Goal: Complete application form: Complete application form

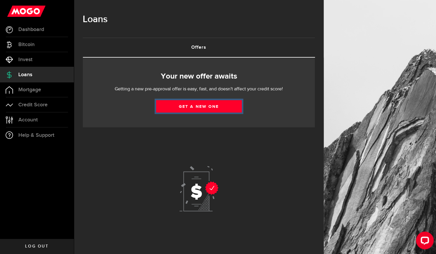
click at [190, 102] on link "Get a new one" at bounding box center [199, 106] width 86 height 12
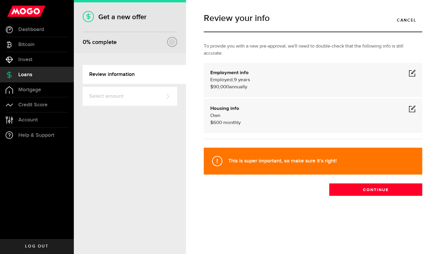
click at [414, 73] on span at bounding box center [412, 72] width 7 height 7
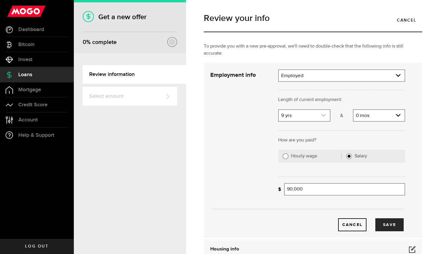
click at [321, 115] on use "expand select" at bounding box center [323, 115] width 4 height 3
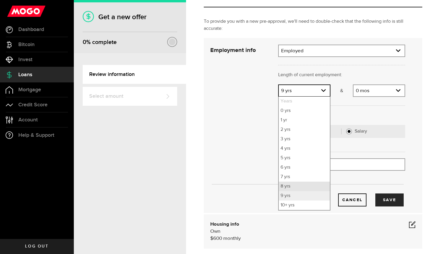
scroll to position [59, 0]
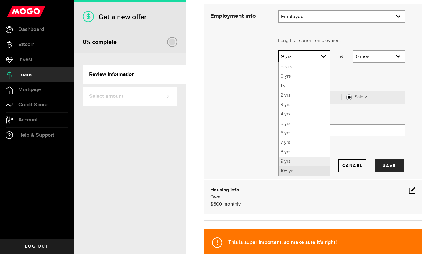
click at [289, 171] on li "10+ yrs" at bounding box center [304, 170] width 51 height 9
select select "10"
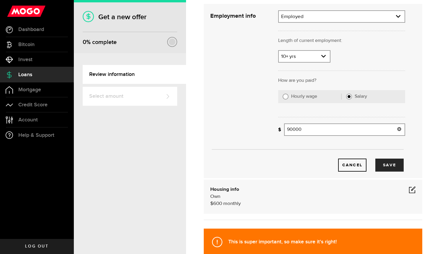
drag, startPoint x: 320, startPoint y: 131, endPoint x: 215, endPoint y: 131, distance: 104.9
click at [219, 131] on div "Employment info Employment type What's your employment situation like? Employed…" at bounding box center [308, 90] width 204 height 161
type input "120"
click at [395, 167] on button "Save" at bounding box center [389, 165] width 28 height 13
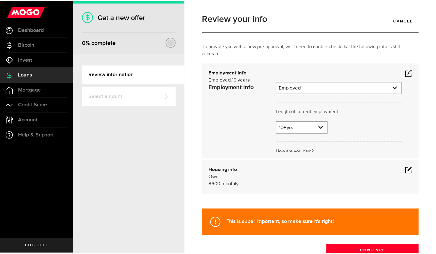
scroll to position [0, 0]
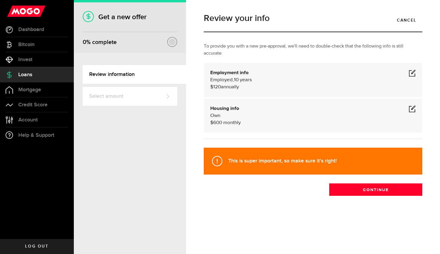
click at [250, 123] on div "Housing info Own $ 600 monthly" at bounding box center [313, 115] width 206 height 21
click at [269, 162] on strong "This is super important, so make sure it's right!" at bounding box center [282, 161] width 108 height 6
click at [415, 106] on span at bounding box center [412, 108] width 7 height 7
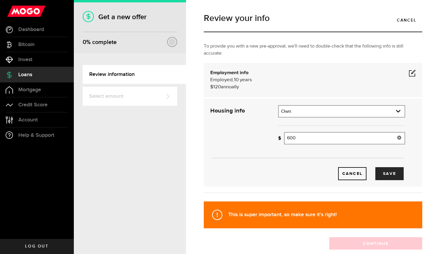
click at [297, 134] on input "600" at bounding box center [344, 138] width 121 height 12
click at [206, 138] on div "Housing info Residential status What's your residential status? Own Residential…" at bounding box center [308, 142] width 204 height 75
type input "700"
click at [383, 178] on button "Save" at bounding box center [389, 173] width 28 height 13
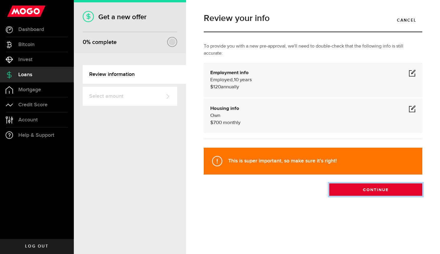
click at [377, 192] on button "Continue" at bounding box center [375, 189] width 93 height 12
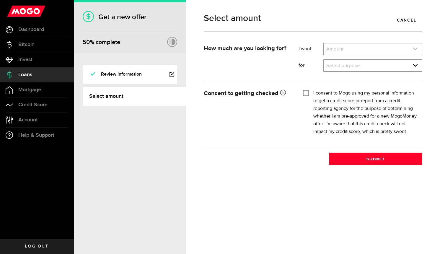
click at [415, 47] on icon "expand select" at bounding box center [415, 48] width 5 height 5
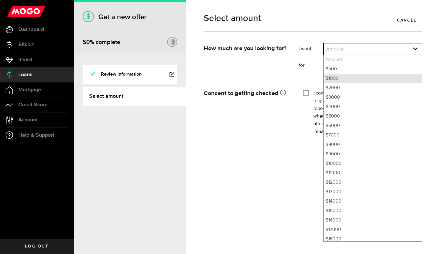
click at [350, 78] on li "$1000" at bounding box center [373, 78] width 98 height 9
select select "1000"
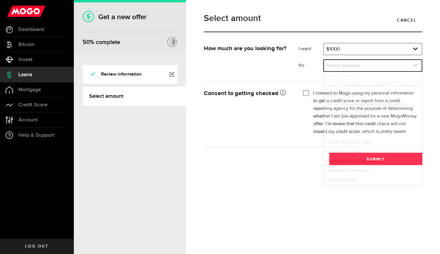
click at [378, 64] on link "expand select" at bounding box center [373, 65] width 98 height 11
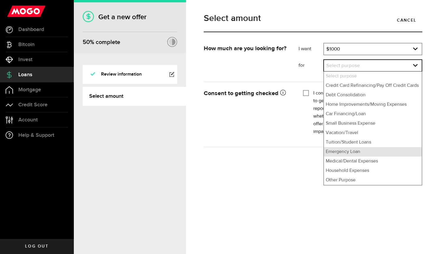
click at [340, 152] on li "Emergency Loan" at bounding box center [373, 151] width 98 height 9
select select "Emergency Loan"
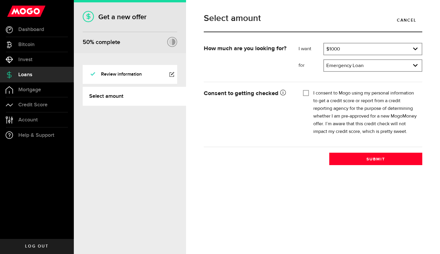
click at [307, 91] on input "I consent to Mogo using my personal information to get a credit score or report…" at bounding box center [306, 92] width 6 height 6
checkbox input "true"
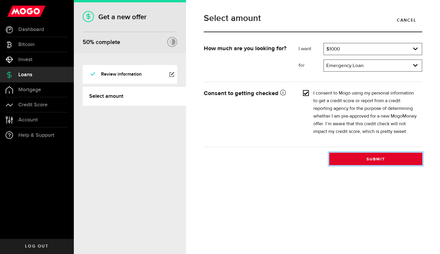
click at [364, 159] on button "Submit" at bounding box center [375, 159] width 93 height 12
